Goal: Transaction & Acquisition: Download file/media

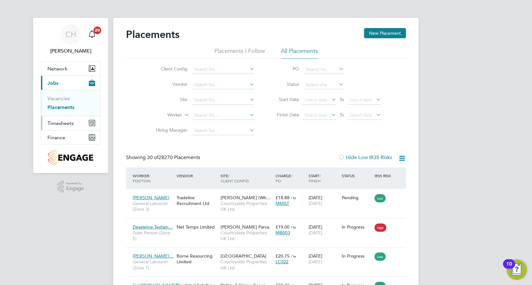
drag, startPoint x: 63, startPoint y: 119, endPoint x: 78, endPoint y: 126, distance: 17.4
click at [63, 119] on button "Timesheets" at bounding box center [70, 123] width 59 height 14
click at [58, 137] on span "Finance" at bounding box center [56, 137] width 18 height 6
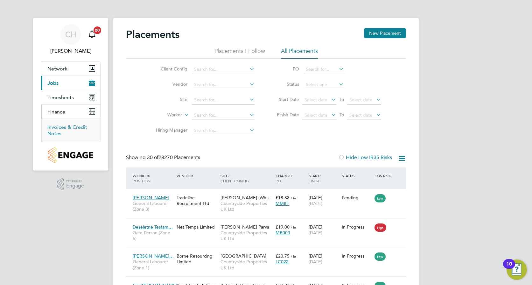
click at [63, 127] on link "Invoices & Credit Notes" at bounding box center [67, 130] width 40 height 12
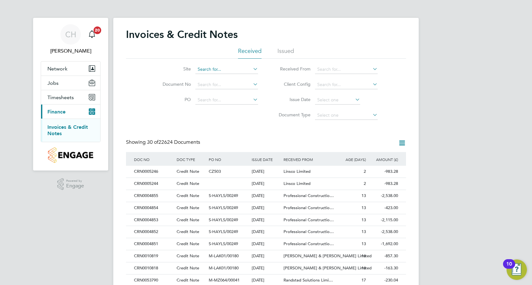
click at [227, 66] on input at bounding box center [226, 69] width 63 height 9
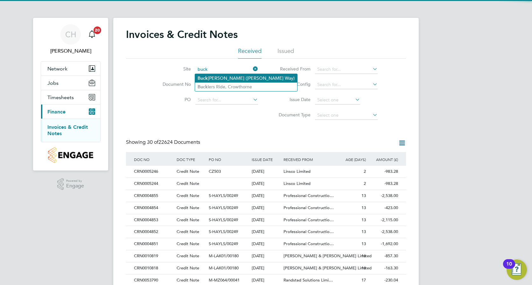
click at [235, 77] on li "Buck ingham (Osier Way)" at bounding box center [246, 78] width 102 height 9
type input "Buckingham (Osier Way)"
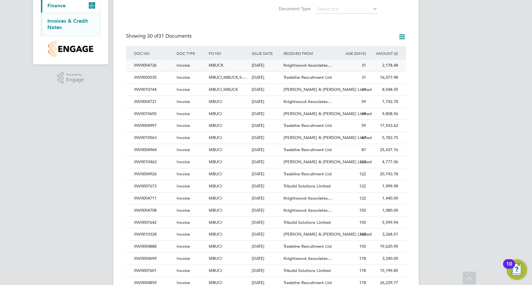
click at [196, 66] on div "Invoice" at bounding box center [191, 66] width 32 height 12
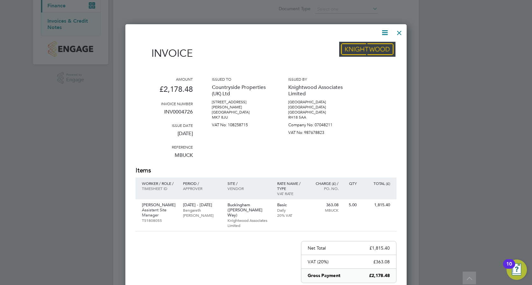
click at [385, 33] on icon at bounding box center [385, 33] width 8 height 8
click at [377, 47] on li "Download Invoice" at bounding box center [366, 47] width 44 height 9
click at [290, 32] on div at bounding box center [262, 33] width 253 height 8
click at [401, 33] on div at bounding box center [399, 30] width 11 height 11
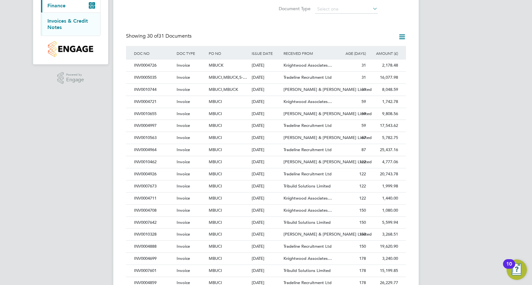
drag, startPoint x: 191, startPoint y: 86, endPoint x: 200, endPoint y: 86, distance: 8.9
click at [191, 86] on div "Invoice" at bounding box center [191, 90] width 32 height 12
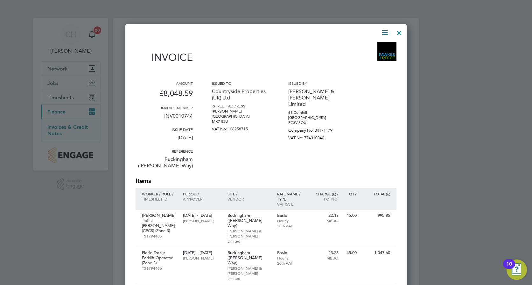
click at [382, 34] on icon at bounding box center [385, 33] width 8 height 8
click at [373, 45] on li "Download Invoice" at bounding box center [366, 47] width 44 height 9
drag, startPoint x: 288, startPoint y: 18, endPoint x: 292, endPoint y: 25, distance: 8.3
click at [288, 18] on div at bounding box center [266, 142] width 532 height 285
click at [397, 31] on div at bounding box center [399, 30] width 11 height 11
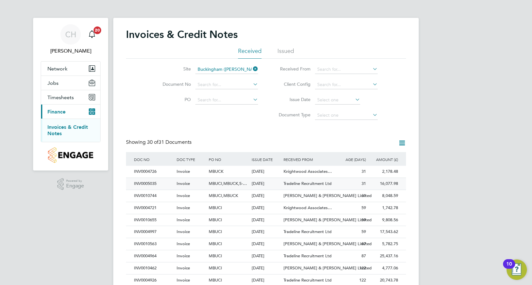
click at [290, 184] on span "Tradeline Recruitment Ltd" at bounding box center [308, 182] width 48 height 5
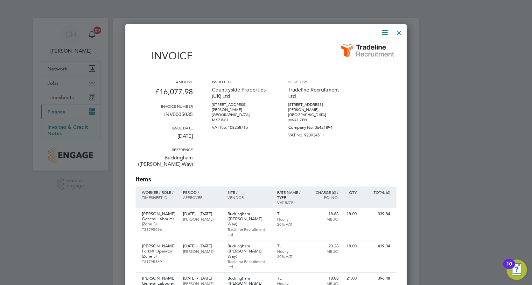
click at [383, 32] on icon at bounding box center [385, 33] width 8 height 8
click at [375, 49] on li "Download Invoice" at bounding box center [366, 47] width 44 height 9
drag, startPoint x: 259, startPoint y: 39, endPoint x: 263, endPoint y: 44, distance: 6.8
click at [401, 31] on div at bounding box center [399, 30] width 11 height 11
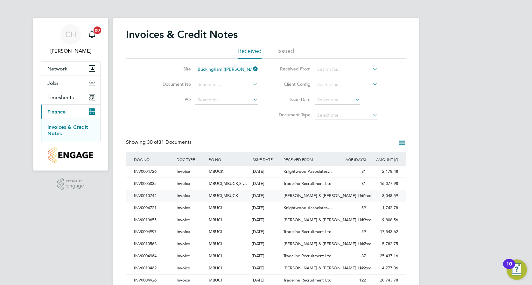
click at [267, 192] on div "01 Sep 2025" at bounding box center [266, 196] width 32 height 12
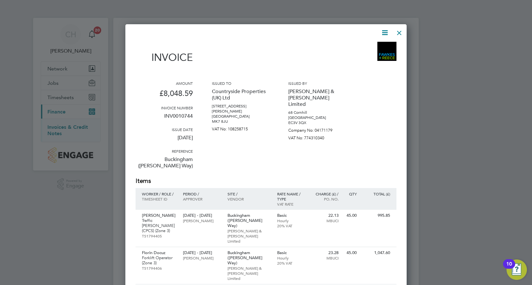
click at [403, 33] on div at bounding box center [399, 30] width 11 height 11
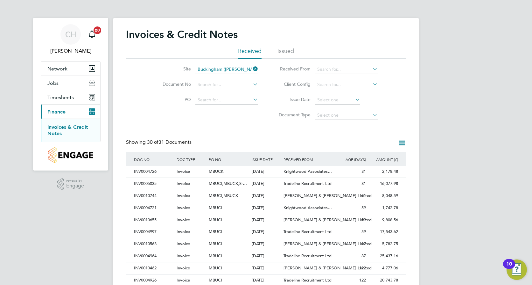
scroll to position [106, 0]
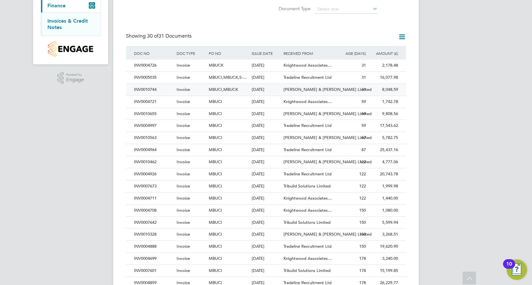
click at [248, 87] on div "MBUCI,MBUCK" at bounding box center [228, 90] width 43 height 12
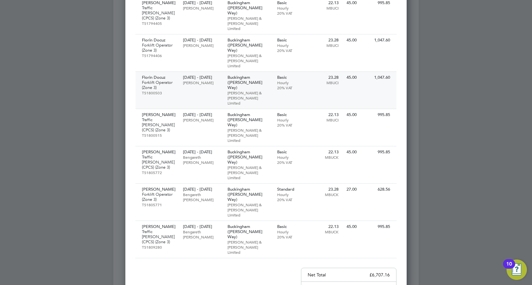
scroll to position [106, 0]
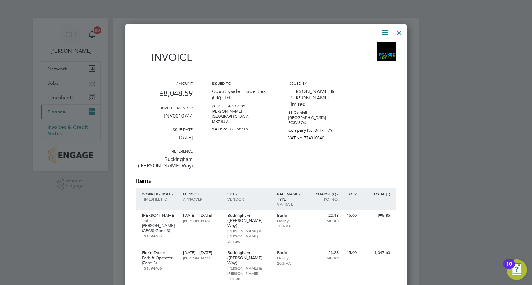
click at [401, 32] on div at bounding box center [399, 30] width 11 height 11
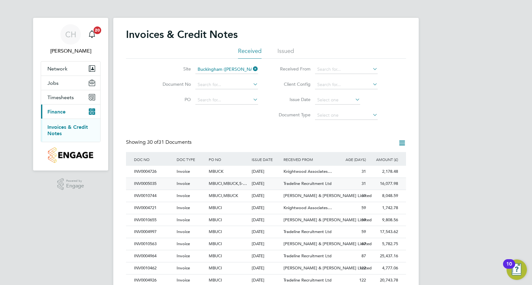
click at [337, 183] on div "31" at bounding box center [351, 184] width 32 height 12
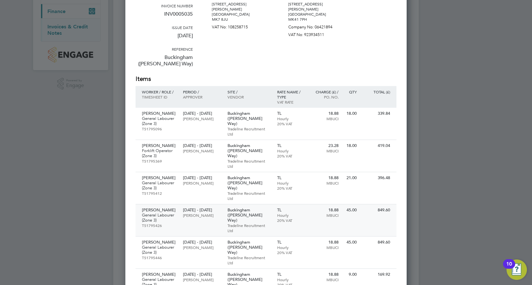
scroll to position [106, 0]
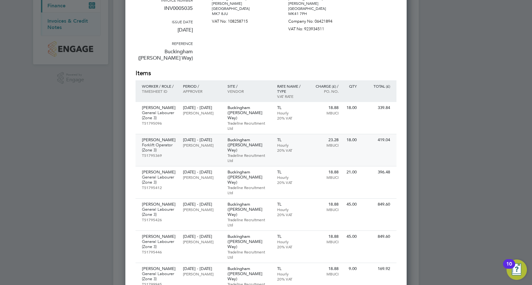
click at [300, 147] on p "20% VAT" at bounding box center [291, 149] width 28 height 5
click at [204, 105] on p "31 Jul - 01 Aug 2025" at bounding box center [202, 107] width 38 height 5
click at [214, 135] on div "28 Jul - 30 Jul 2025 Craig Johnson" at bounding box center [202, 142] width 44 height 17
click at [209, 166] on div "28 Jul - 30 Jul 2025 Craig Johnson" at bounding box center [202, 174] width 44 height 17
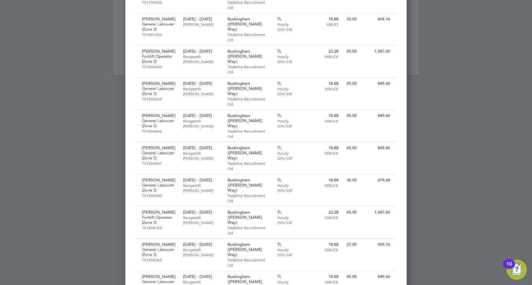
scroll to position [478, 0]
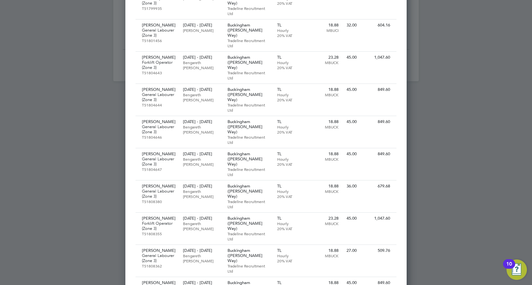
click at [464, 88] on div at bounding box center [266, 142] width 532 height 285
click at [456, 89] on div at bounding box center [266, 142] width 532 height 285
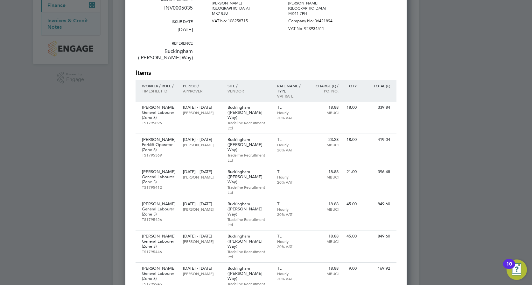
scroll to position [0, 0]
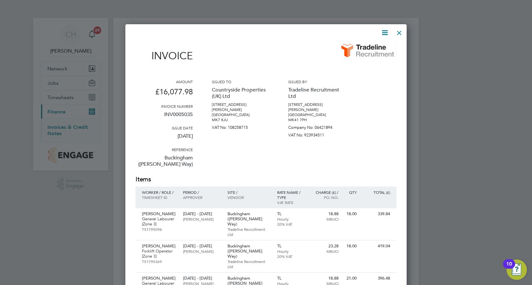
click at [400, 30] on div at bounding box center [399, 30] width 11 height 11
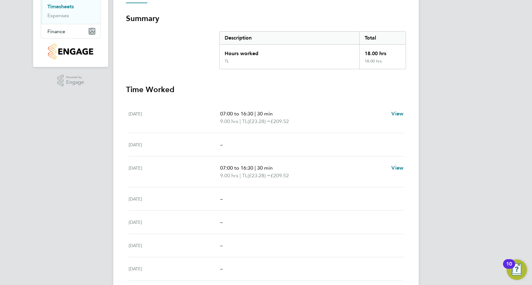
scroll to position [158, 0]
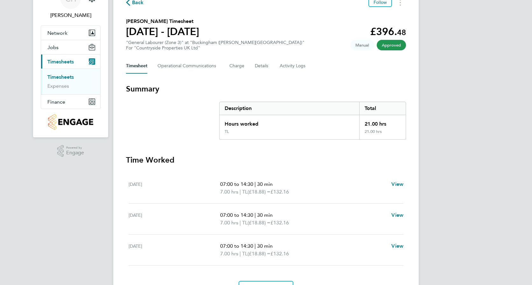
scroll to position [72, 0]
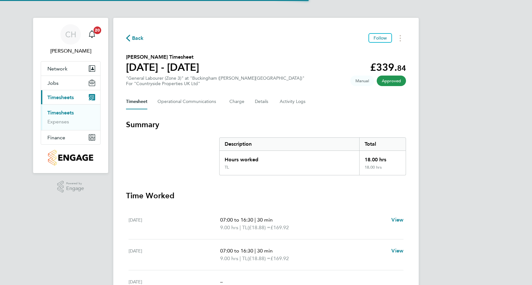
scroll to position [88, 0]
